Goal: Find specific page/section: Find specific page/section

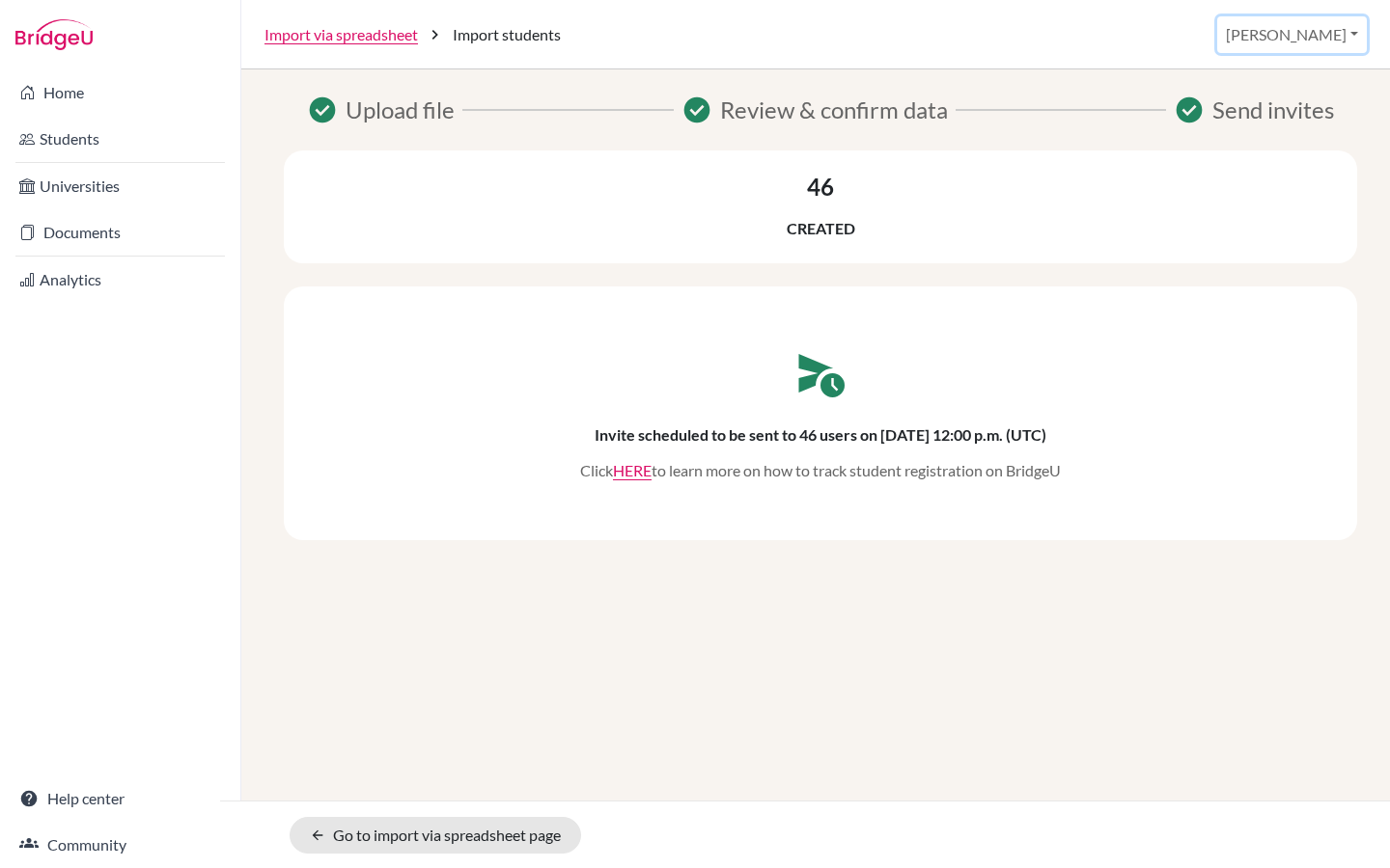
click at [1329, 32] on button "[PERSON_NAME]" at bounding box center [1292, 34] width 150 height 37
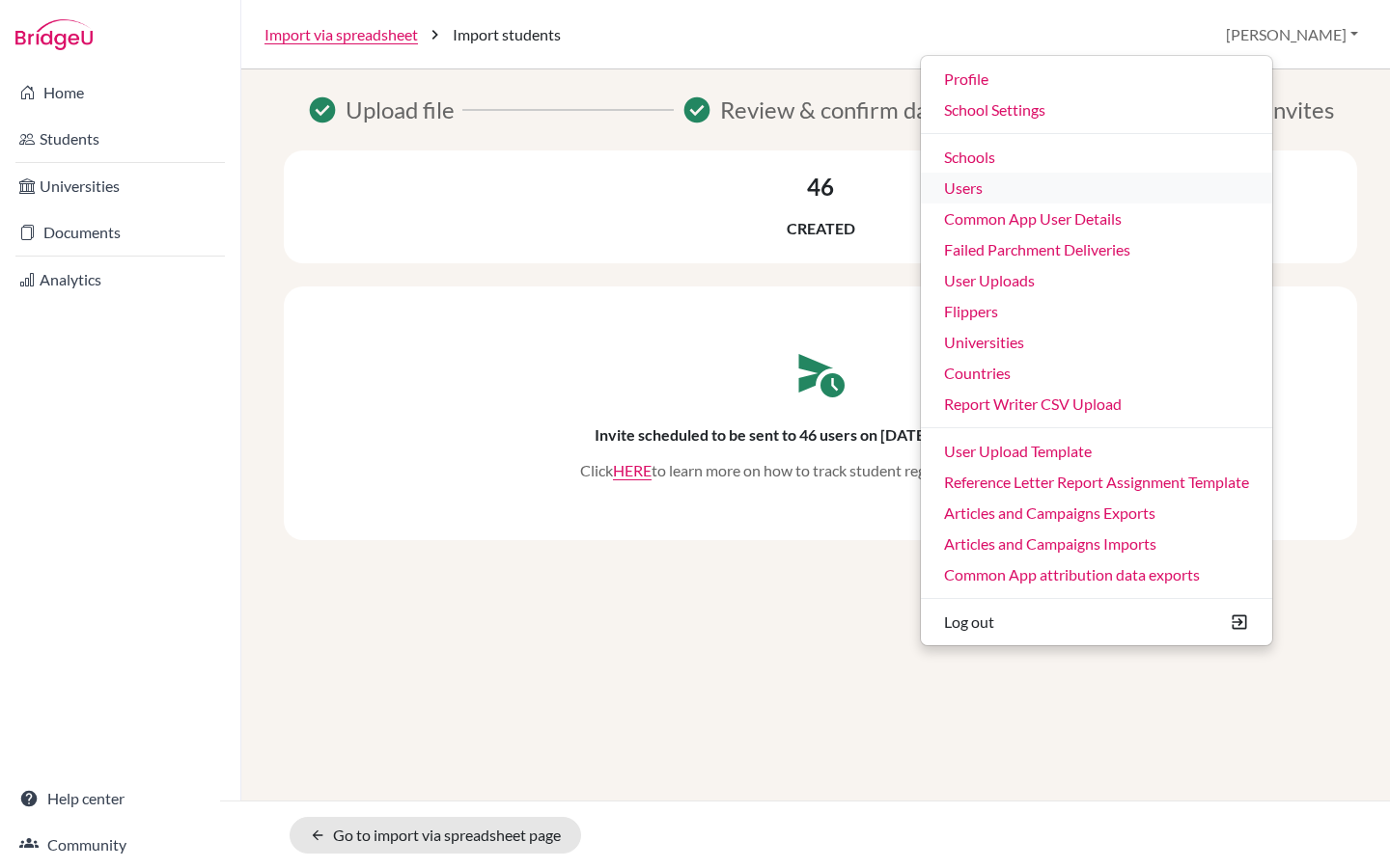
click at [1089, 191] on link "Users" at bounding box center [1097, 188] width 352 height 31
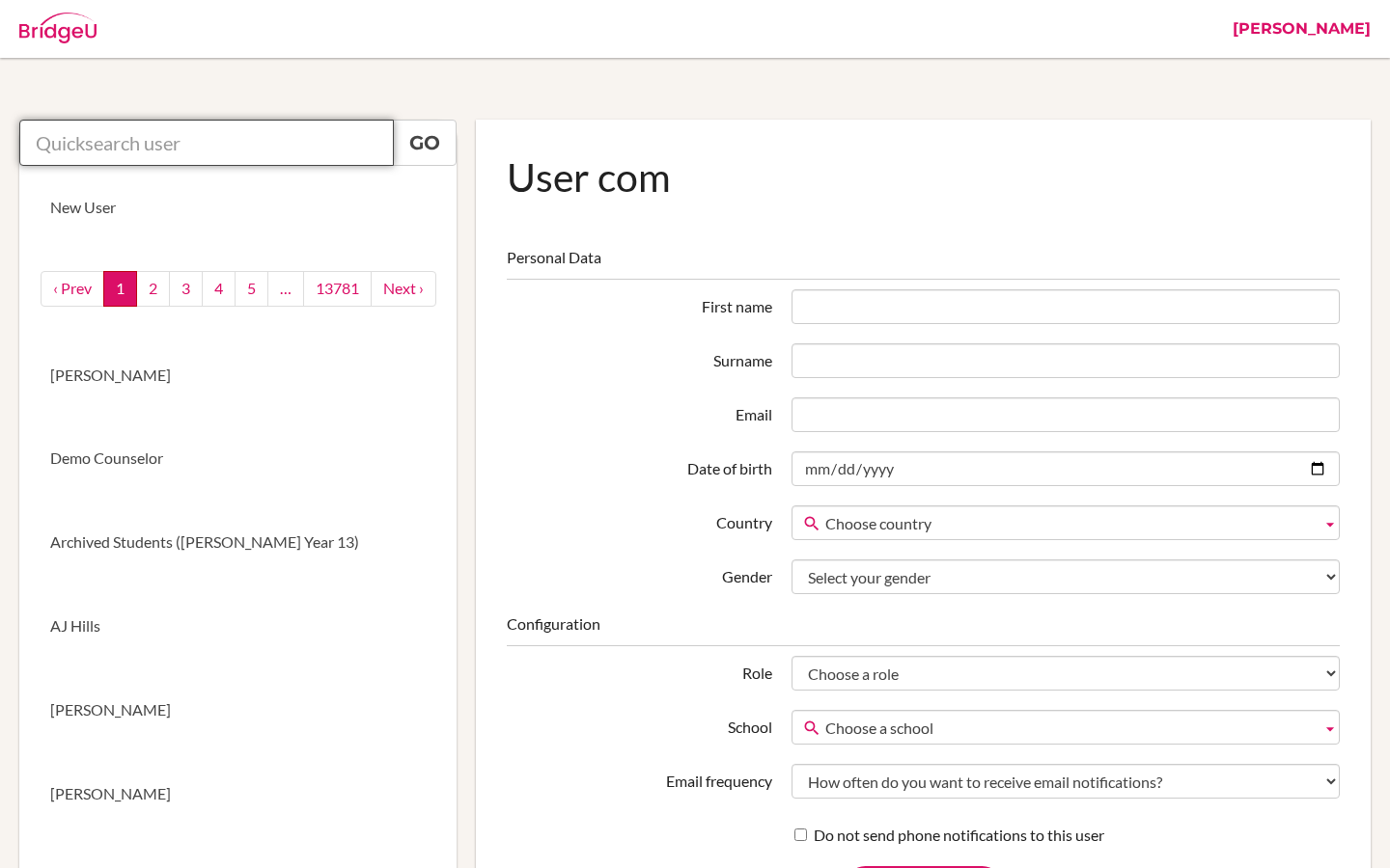
click at [117, 144] on input "text" at bounding box center [206, 143] width 375 height 46
paste input "<[EMAIL_ADDRESS][DOMAIN_NAME]>"
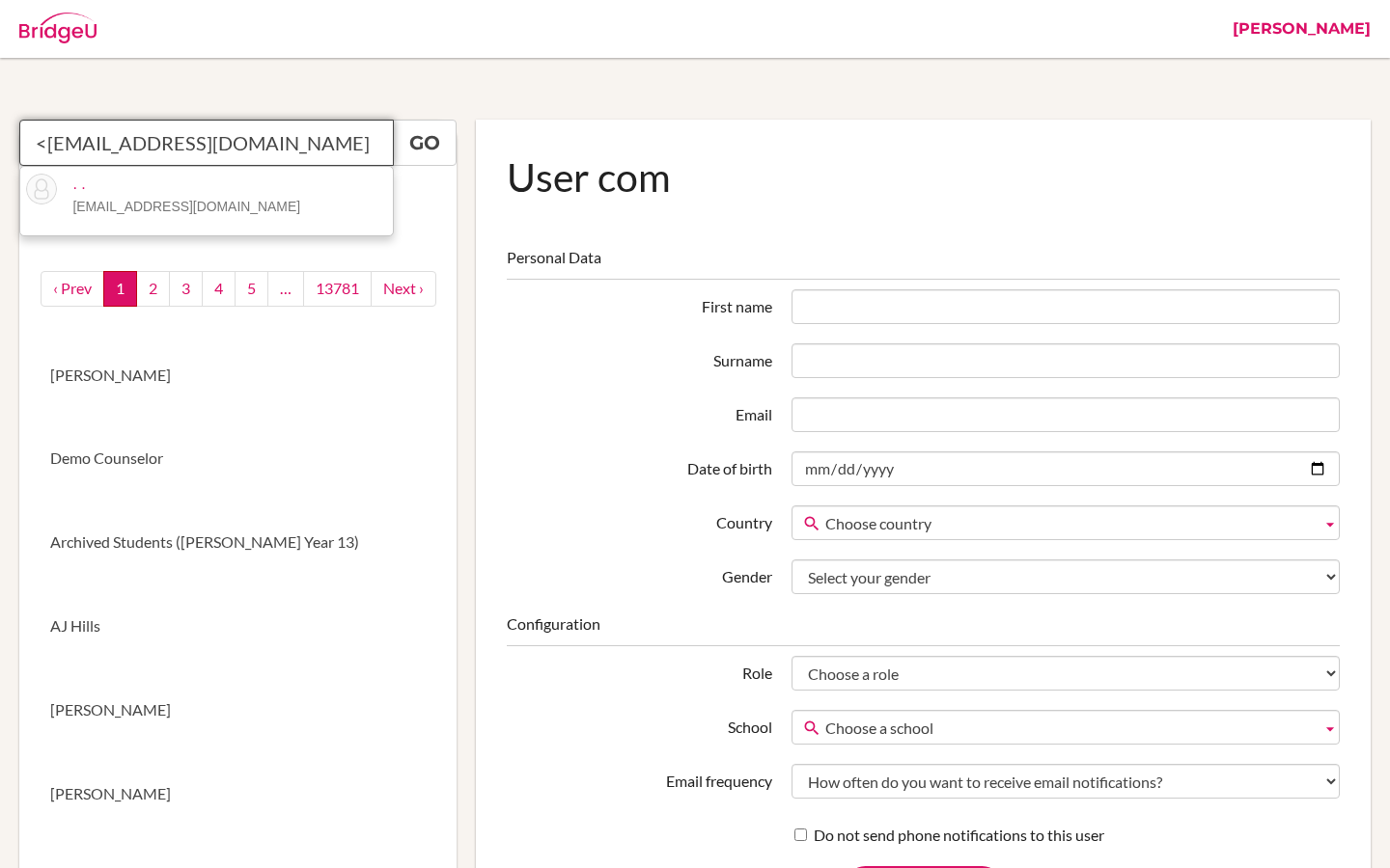
click at [46, 141] on input "<[EMAIL_ADDRESS][DOMAIN_NAME]" at bounding box center [206, 143] width 375 height 46
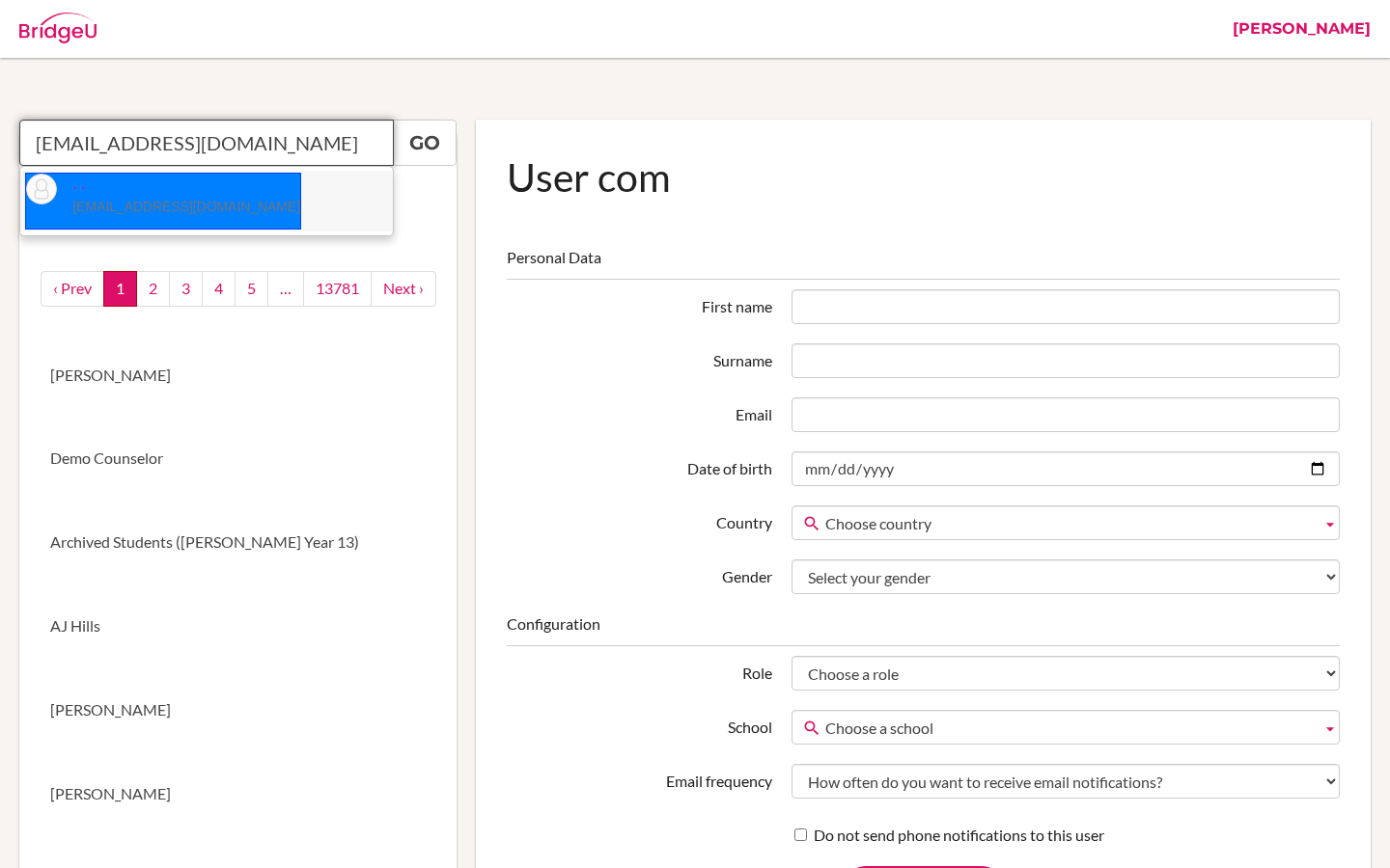
click at [127, 213] on small "[EMAIL_ADDRESS][DOMAIN_NAME]" at bounding box center [186, 206] width 228 height 15
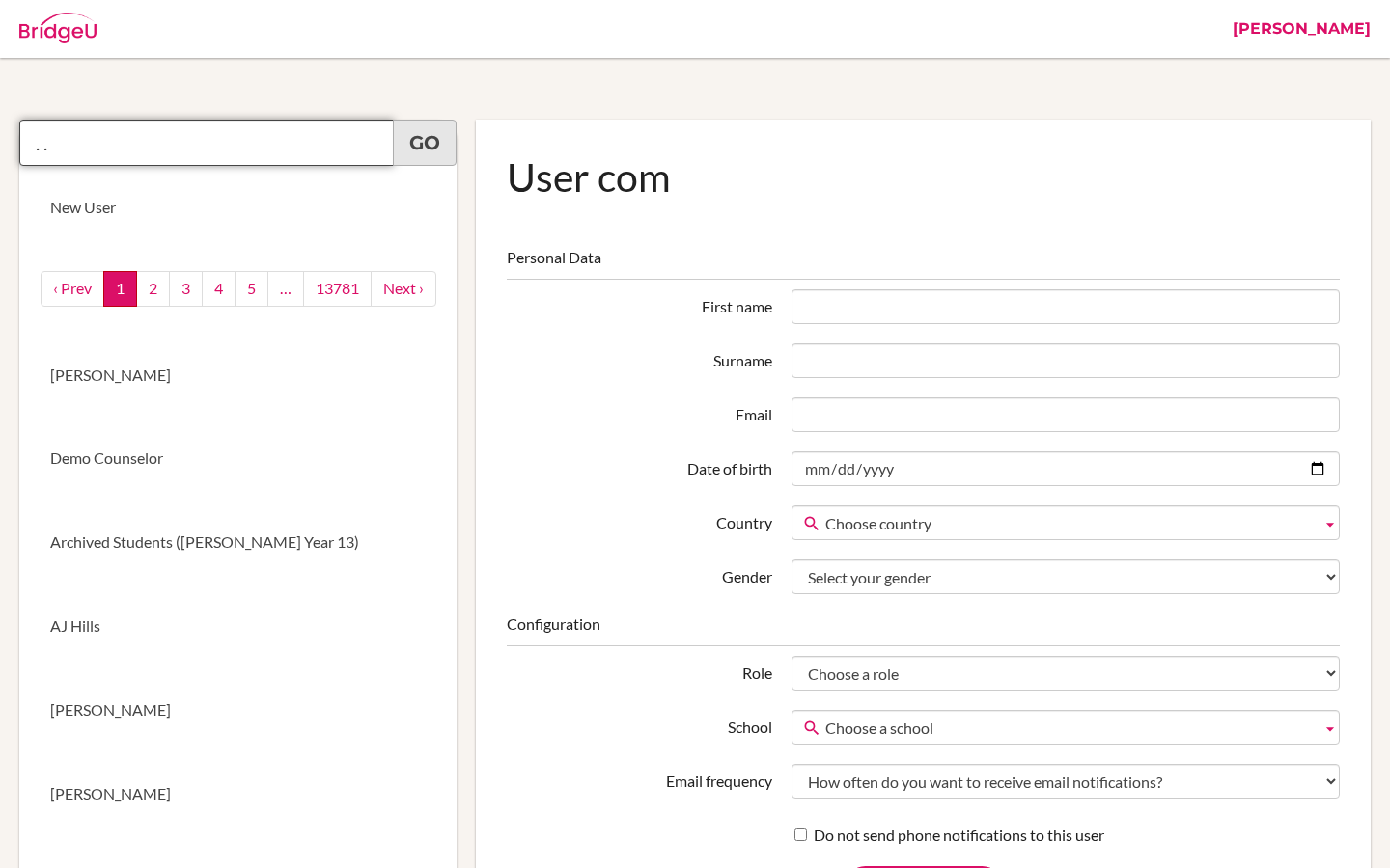
type input ". ."
click at [424, 126] on link "Go" at bounding box center [425, 143] width 64 height 46
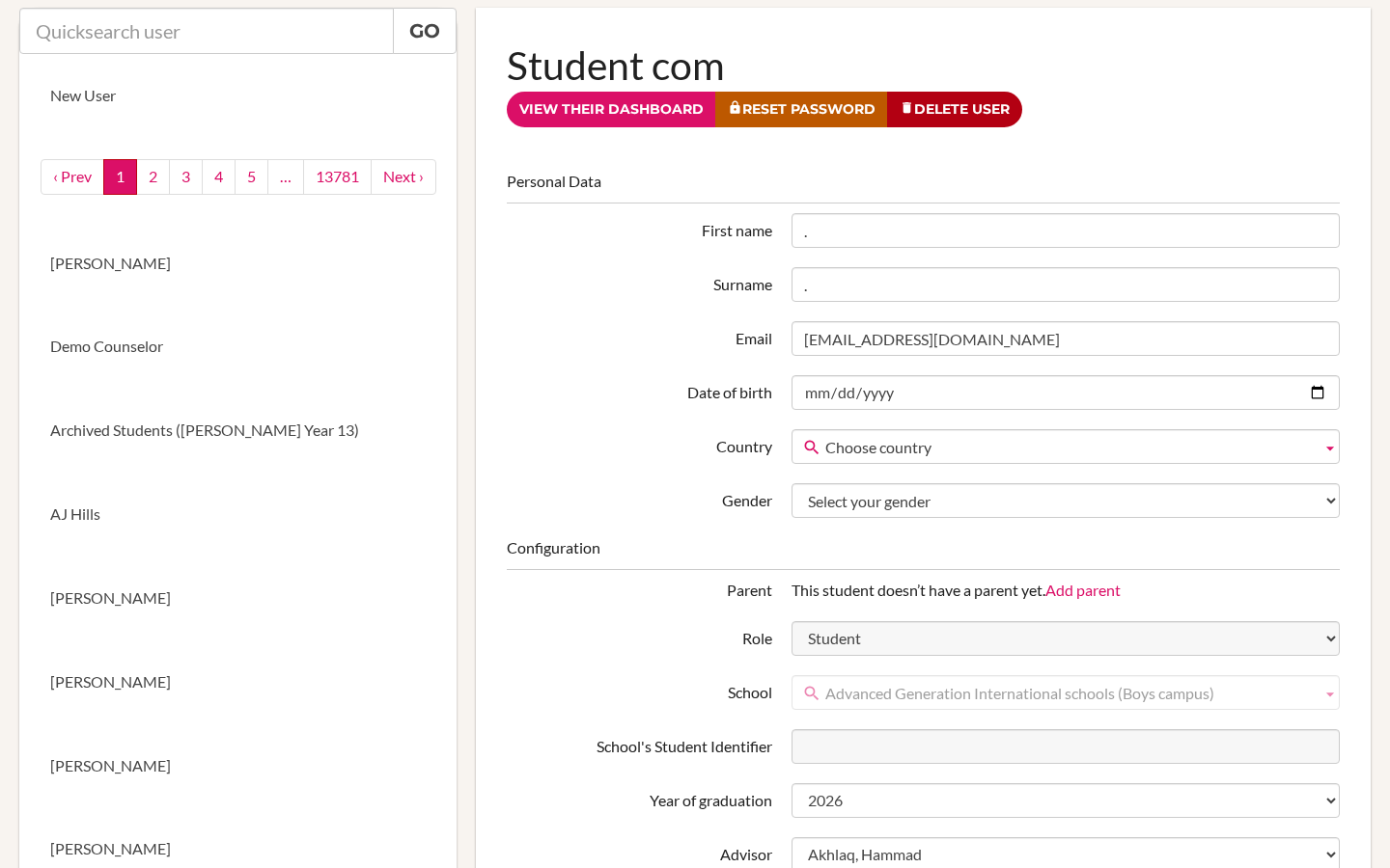
scroll to position [77, 0]
